Goal: Task Accomplishment & Management: Manage account settings

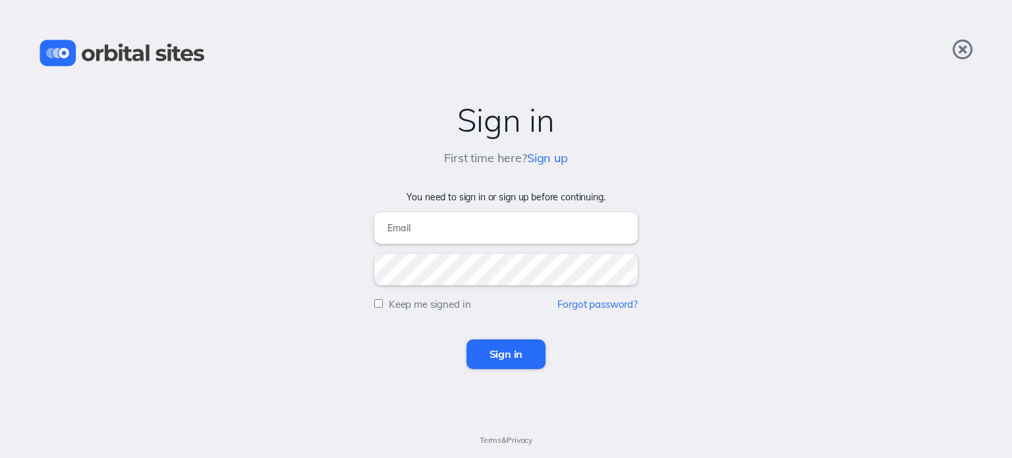
type input "[PERSON_NAME][EMAIL_ADDRESS][DOMAIN_NAME]"
click at [509, 361] on input "Sign in" at bounding box center [507, 353] width 80 height 29
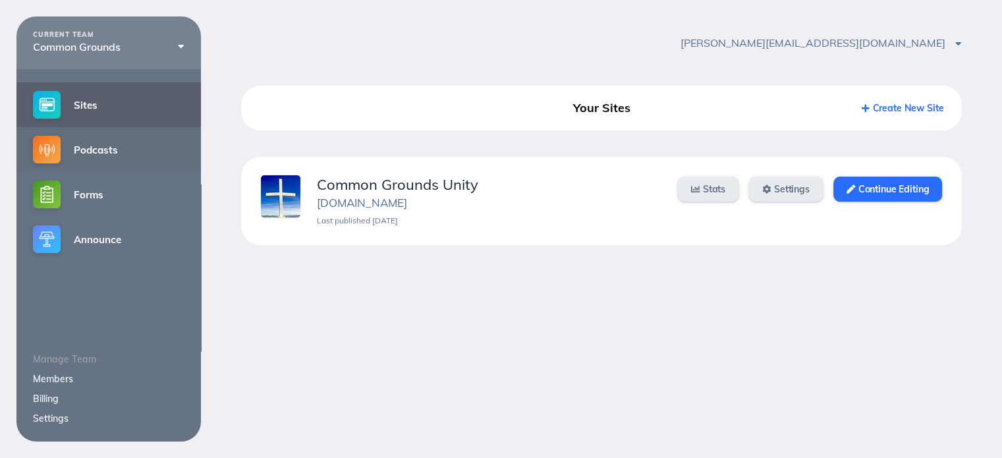
click at [86, 145] on link "Podcasts" at bounding box center [108, 149] width 185 height 45
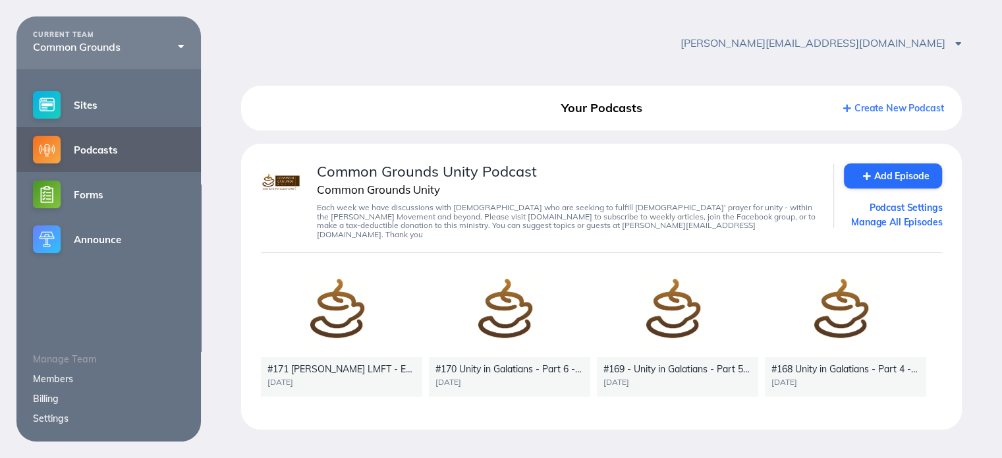
click at [356, 314] on div at bounding box center [341, 311] width 161 height 91
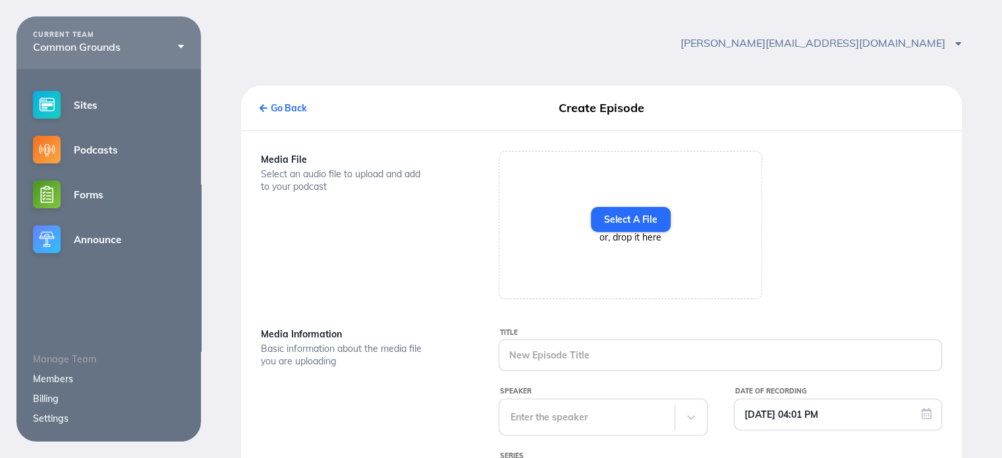
type input "#171 [PERSON_NAME] LMFT - EHS Emotionally Healthy Spirituality Part 1"
type input "[DATE] 12:30 AM"
type textarea "Kevin Withem has a heartfelt conversation with David Bruce, a Licensed Marriage…"
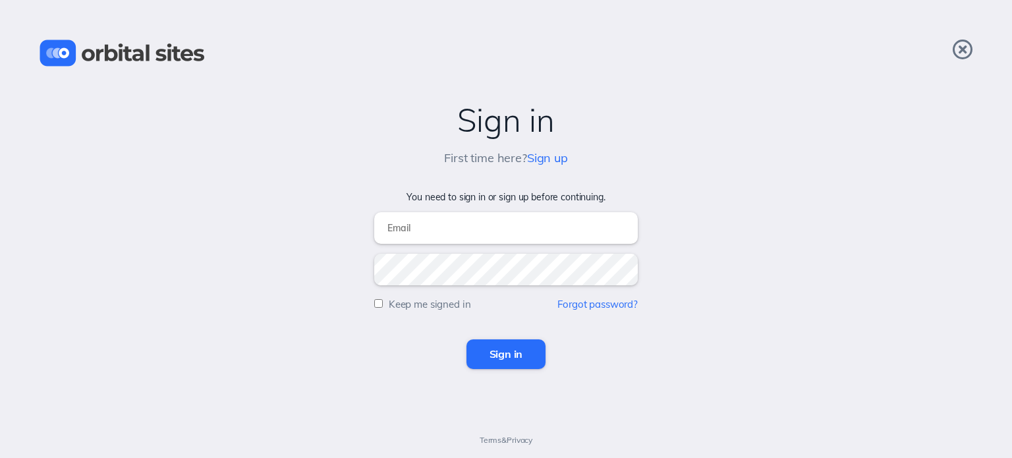
type input "[PERSON_NAME][EMAIL_ADDRESS][DOMAIN_NAME]"
click at [501, 355] on input "Sign in" at bounding box center [507, 353] width 80 height 29
